Goal: Information Seeking & Learning: Learn about a topic

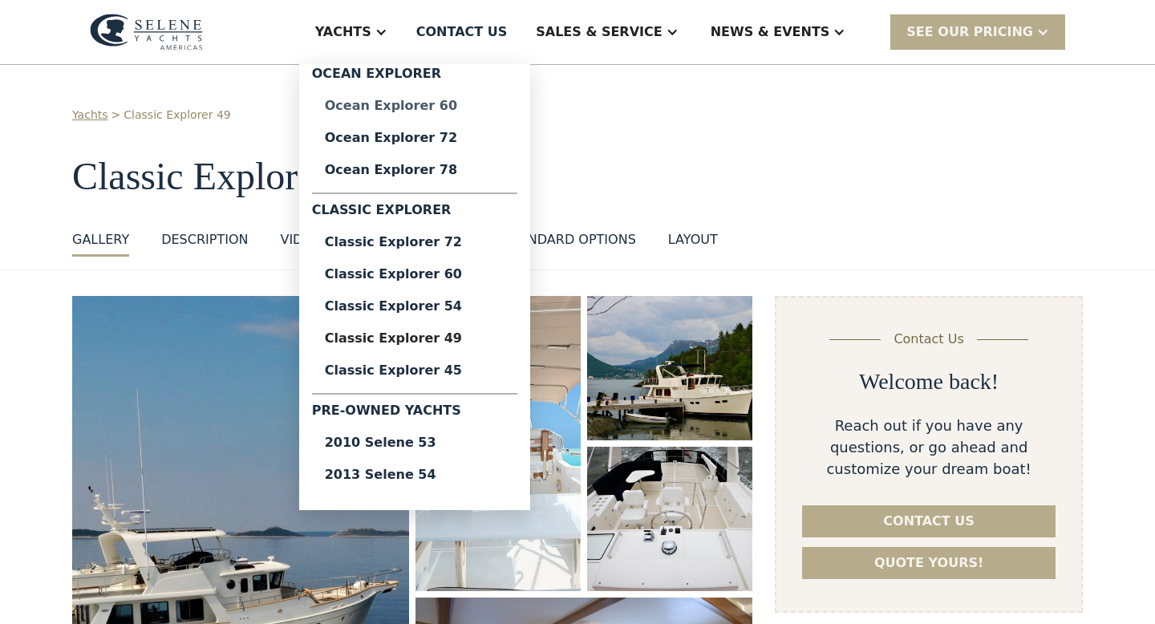
click at [446, 110] on div "Ocean Explorer 60" at bounding box center [415, 105] width 180 height 13
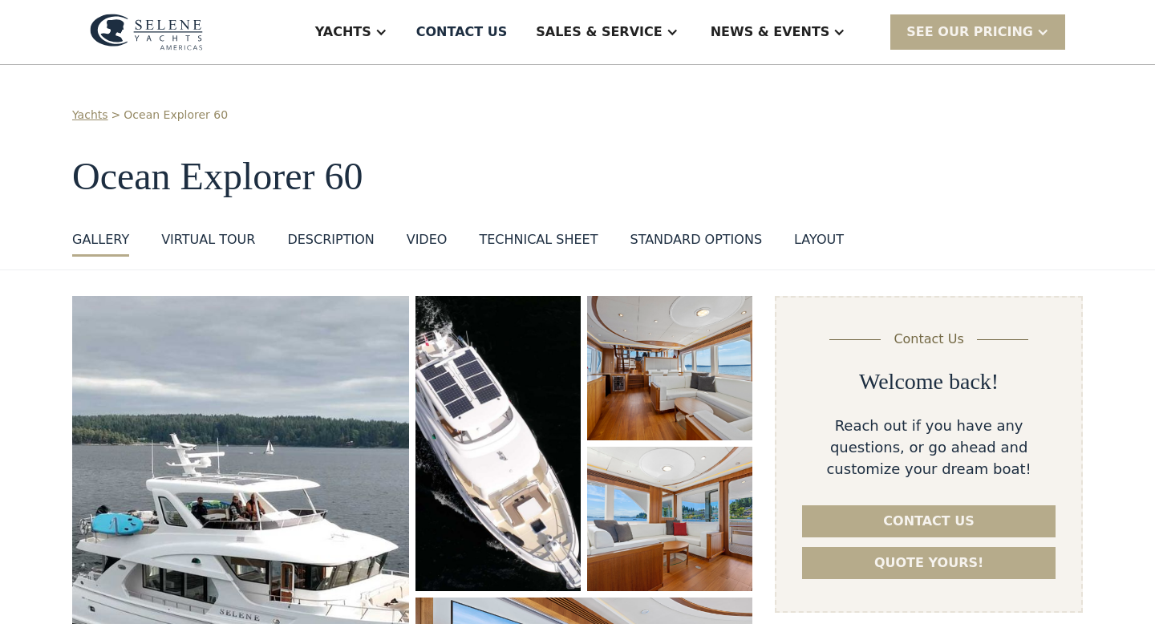
click at [795, 234] on div "layout" at bounding box center [819, 239] width 50 height 19
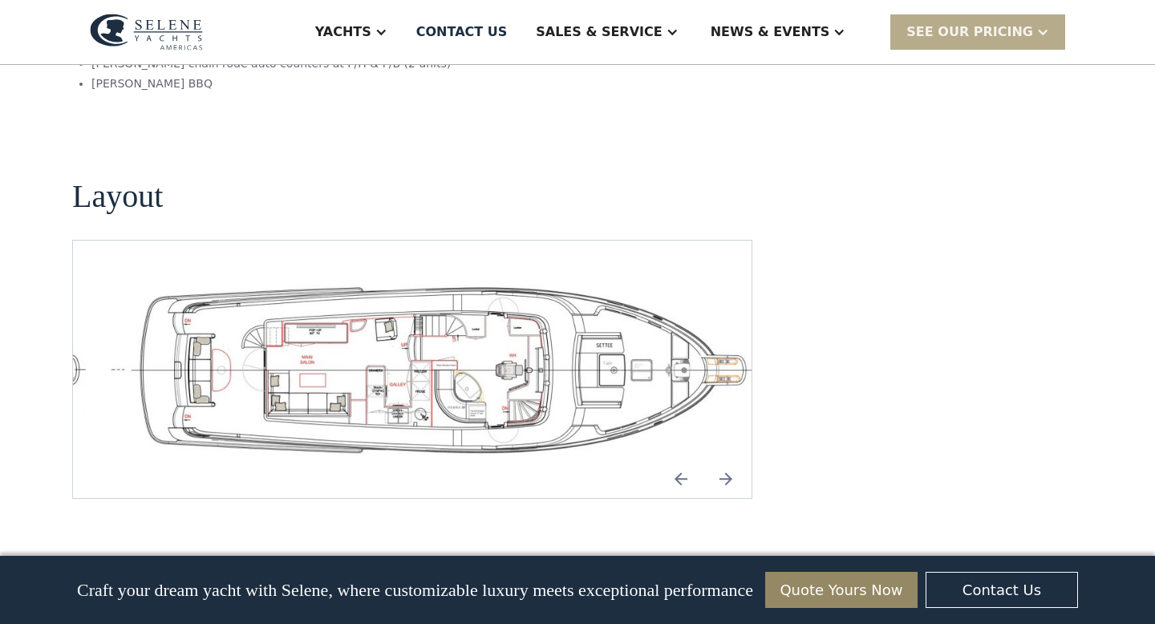
scroll to position [3428, 0]
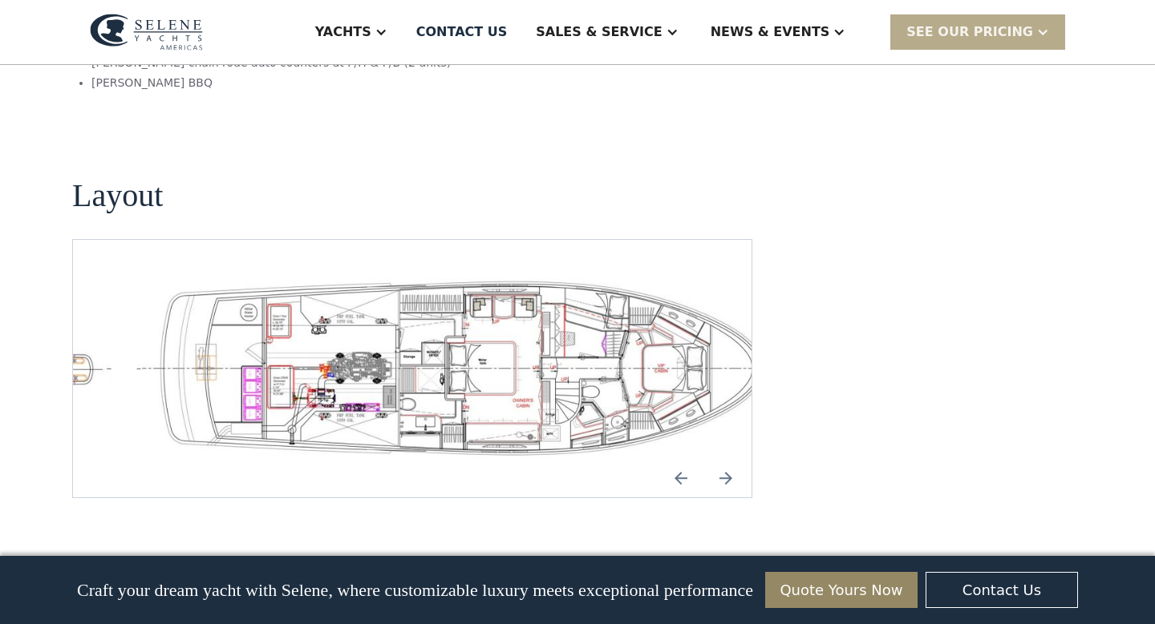
click at [480, 309] on img "open lightbox" at bounding box center [463, 368] width 653 height 180
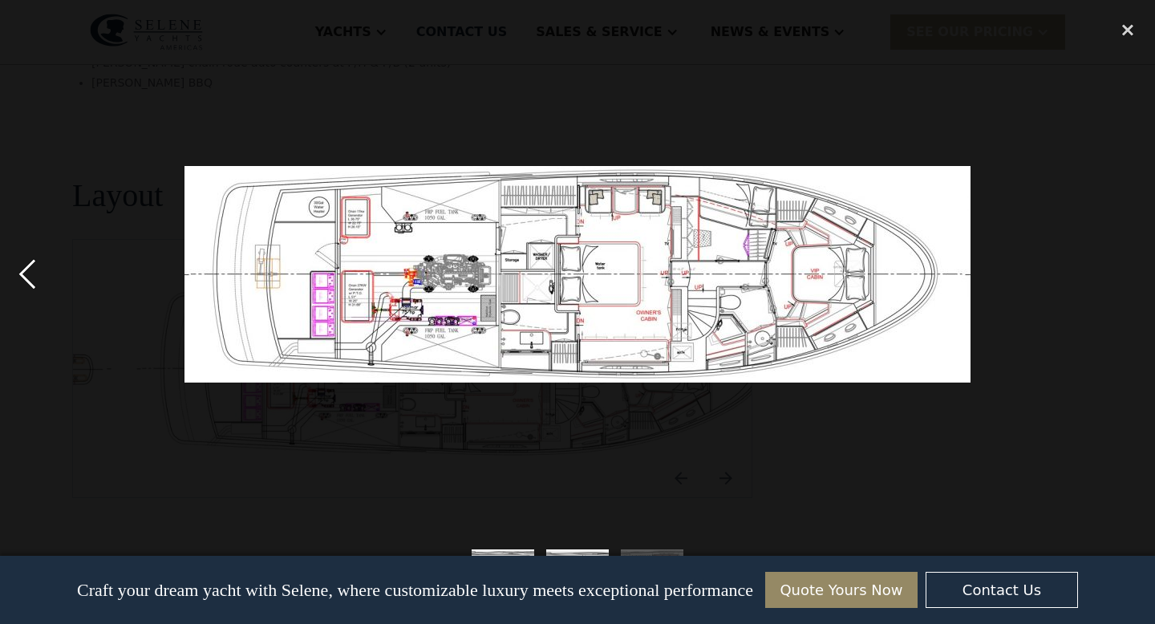
click at [31, 275] on div "previous image" at bounding box center [27, 275] width 55 height 524
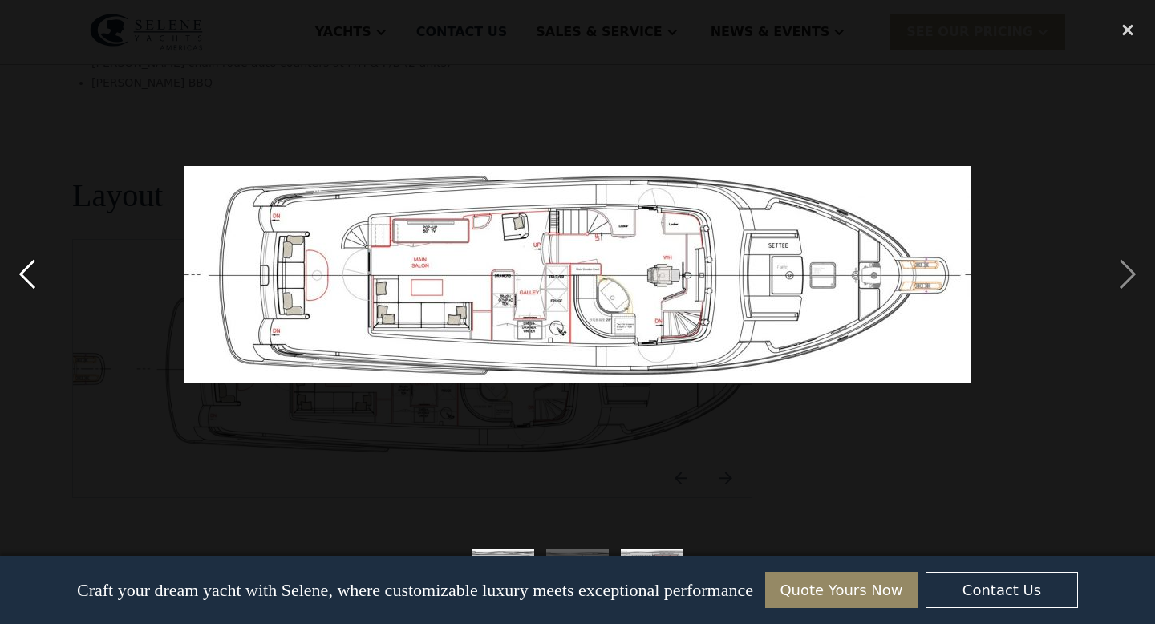
click at [31, 275] on div "previous image" at bounding box center [27, 275] width 55 height 524
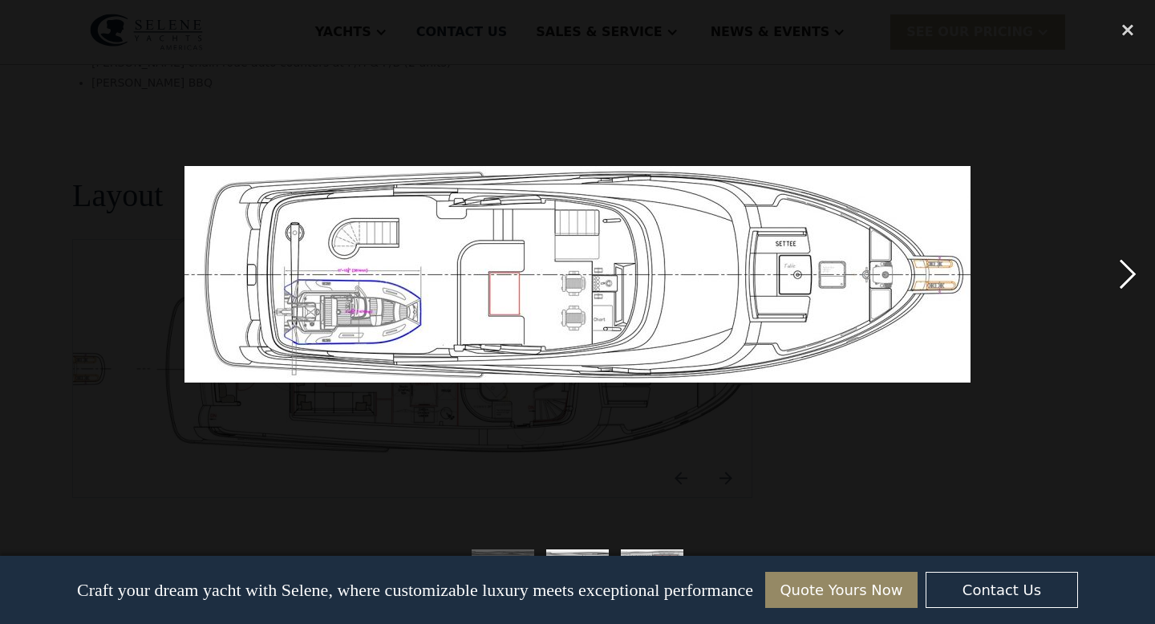
click at [1118, 270] on div "next image" at bounding box center [1127, 275] width 55 height 524
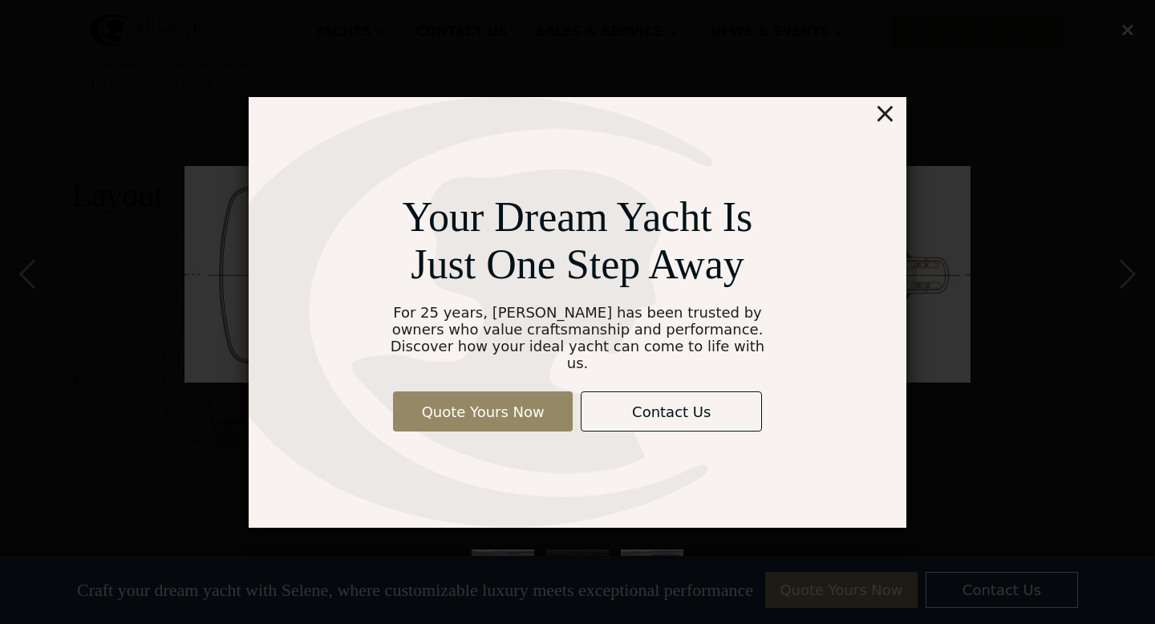
click at [894, 118] on div "×" at bounding box center [884, 113] width 23 height 32
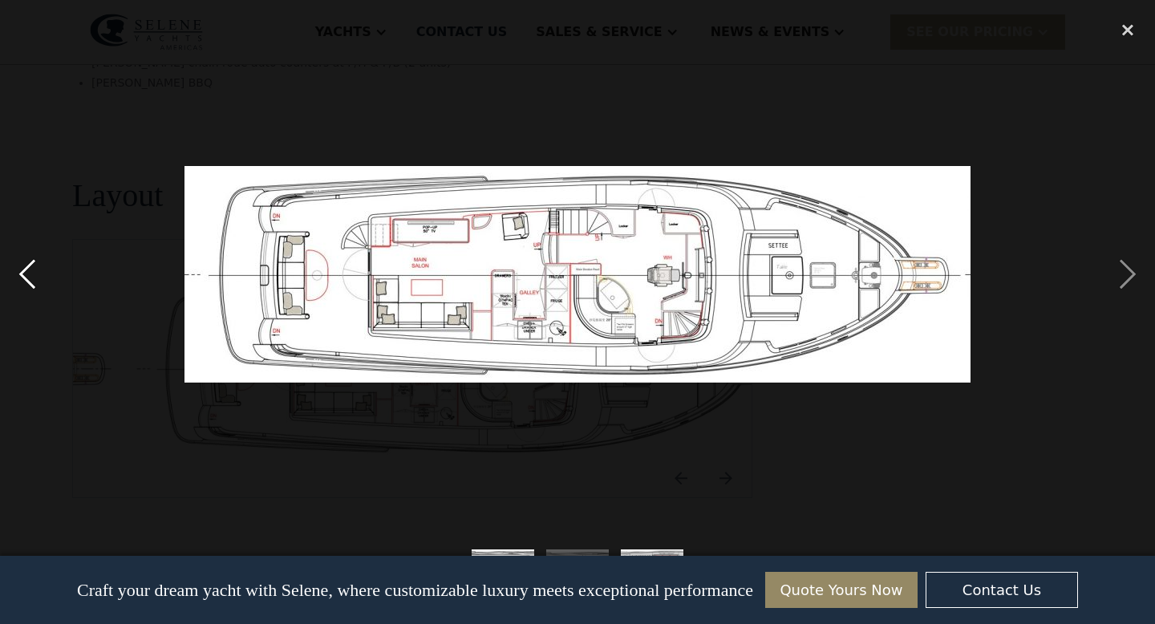
click at [22, 270] on div "previous image" at bounding box center [27, 275] width 55 height 524
